Goal: Find specific page/section: Find specific page/section

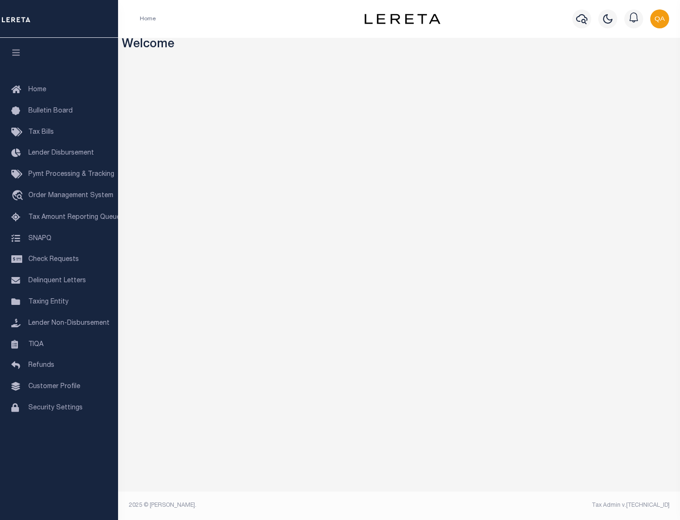
click at [59, 259] on span "Check Requests" at bounding box center [53, 259] width 51 height 7
select select "50"
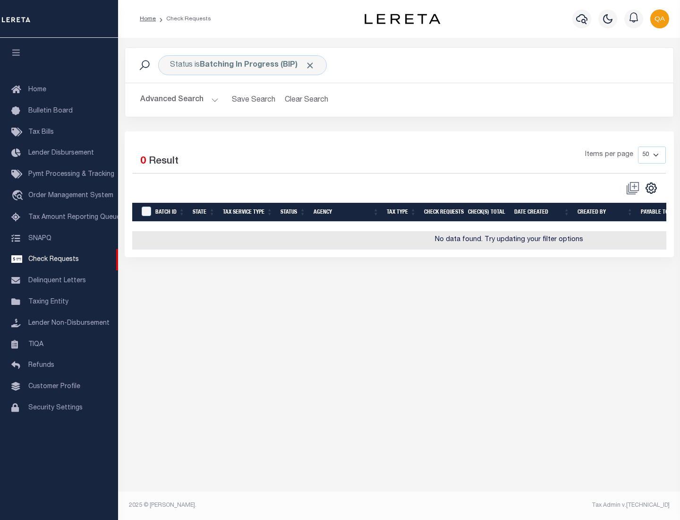
click at [310, 65] on span "Click to Remove" at bounding box center [310, 65] width 10 height 10
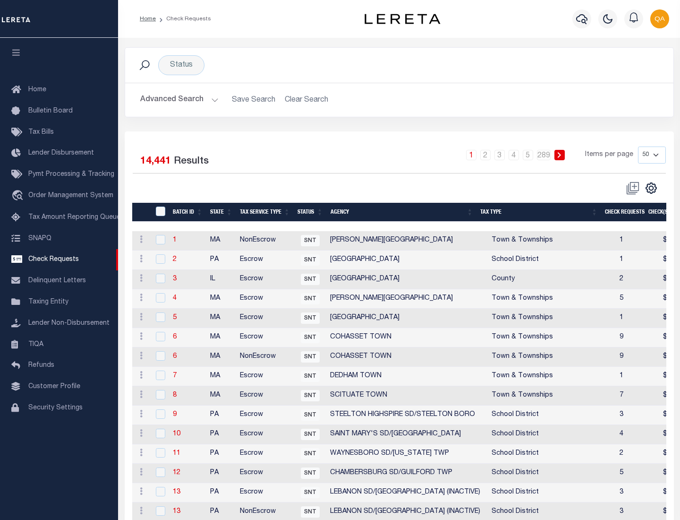
scroll to position [455, 0]
